Goal: Task Accomplishment & Management: Manage account settings

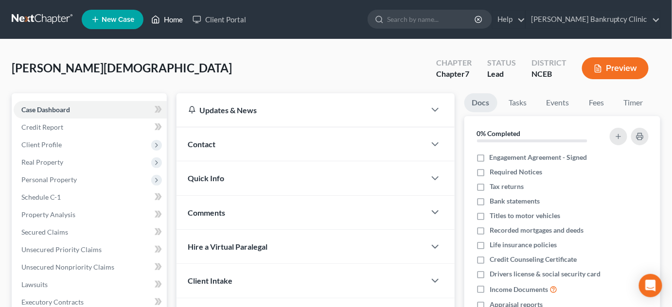
click at [168, 20] on link "Home" at bounding box center [166, 19] width 41 height 17
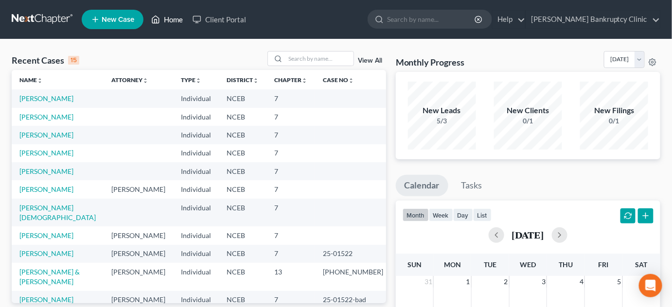
scroll to position [66, 0]
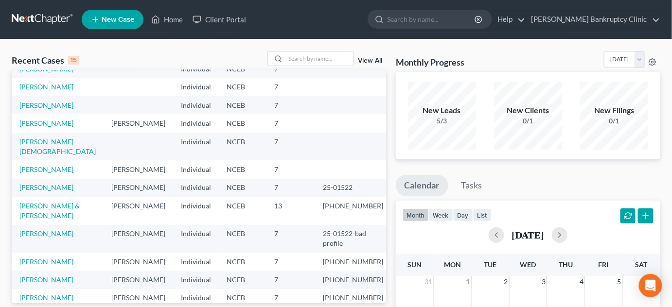
click at [376, 63] on link "View All" at bounding box center [370, 60] width 24 height 7
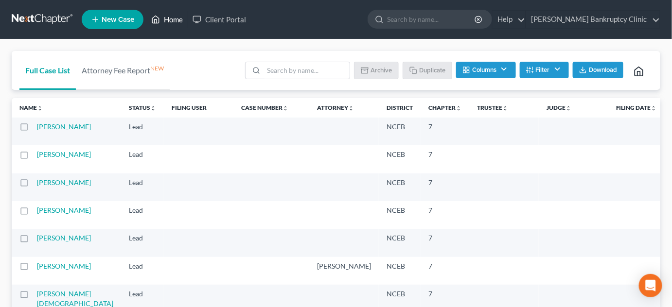
click at [167, 21] on link "Home" at bounding box center [166, 19] width 41 height 17
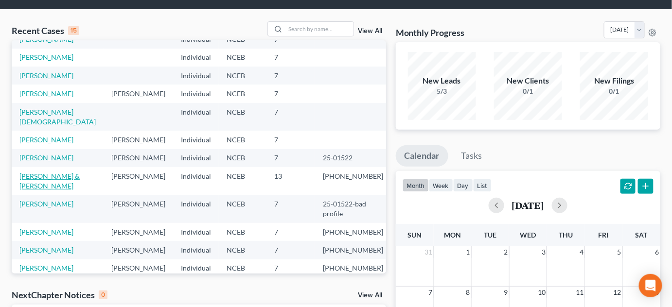
scroll to position [44, 0]
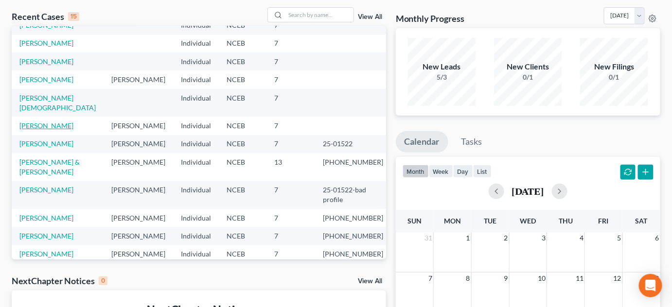
click at [53, 121] on link "[PERSON_NAME]" at bounding box center [46, 125] width 54 height 8
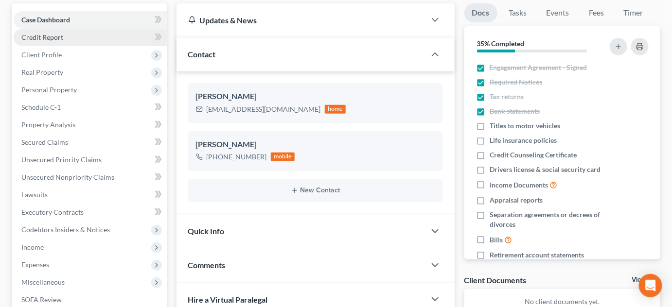
scroll to position [88, 0]
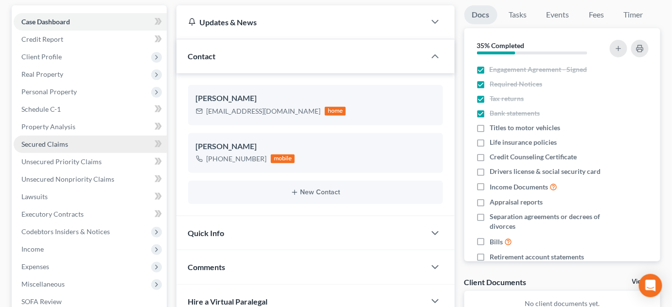
click at [57, 145] on span "Secured Claims" at bounding box center [44, 144] width 47 height 8
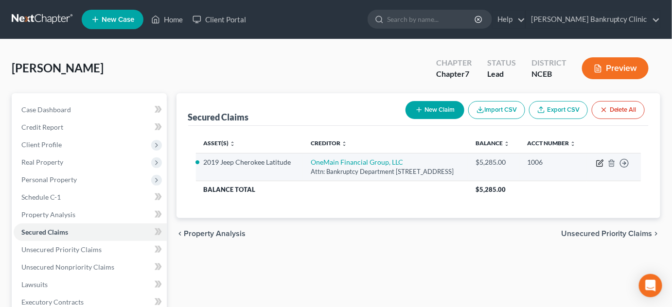
click at [600, 167] on icon "button" at bounding box center [600, 163] width 8 height 8
select select "28"
select select "2"
select select "0"
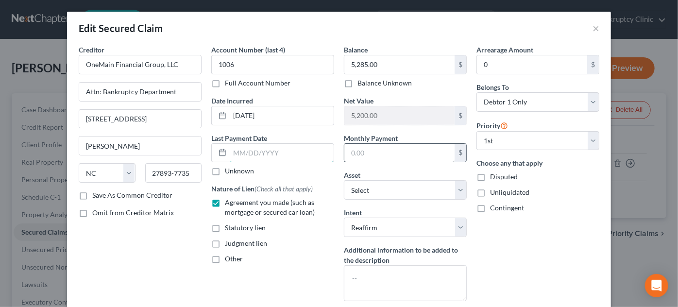
type input "326.00"
click at [595, 29] on button "×" at bounding box center [596, 28] width 7 height 12
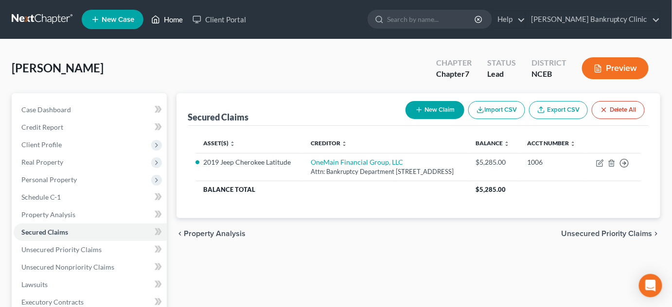
click at [169, 22] on link "Home" at bounding box center [166, 19] width 41 height 17
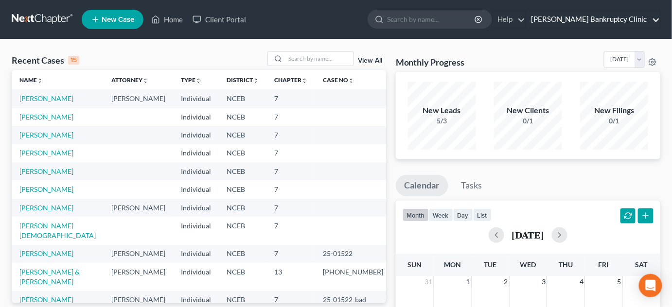
click at [658, 20] on link "[PERSON_NAME] Bankruptcy Clinic" at bounding box center [593, 19] width 134 height 17
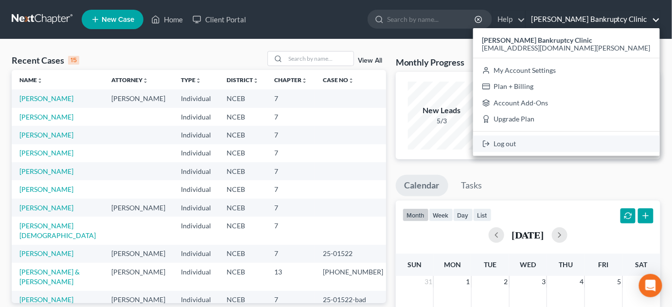
click at [570, 146] on link "Log out" at bounding box center [566, 144] width 187 height 17
